Goal: Transaction & Acquisition: Obtain resource

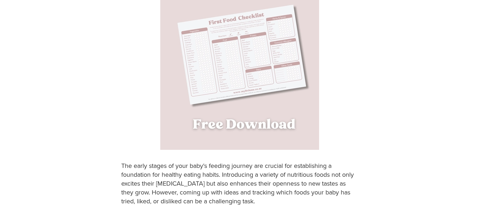
scroll to position [213, 0]
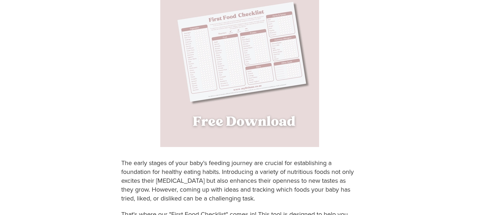
click at [262, 119] on img at bounding box center [239, 67] width 159 height 159
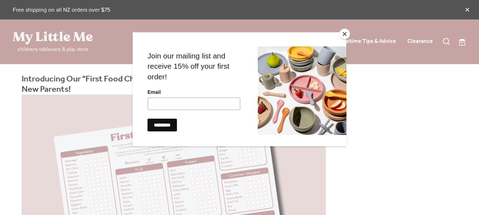
click at [342, 32] on button "Close" at bounding box center [345, 34] width 11 height 11
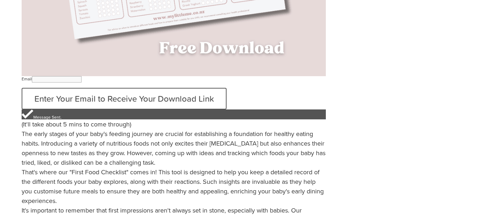
scroll to position [248, 0]
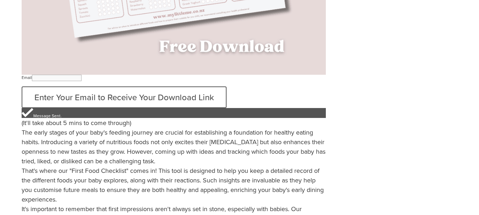
click at [82, 75] on input "Email" at bounding box center [57, 78] width 50 height 6
type input "**********"
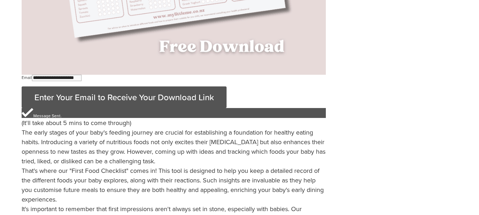
click at [227, 87] on button "Enter Your Email to Receive Your Download Link" at bounding box center [124, 98] width 205 height 22
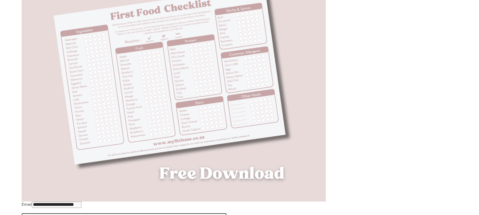
scroll to position [71, 0]
